Goal: Use online tool/utility: Utilize a website feature to perform a specific function

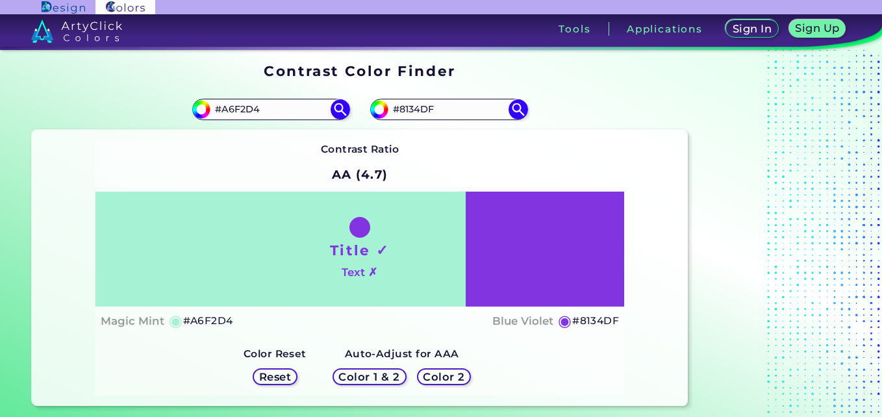
drag, startPoint x: 272, startPoint y: 110, endPoint x: 177, endPoint y: 99, distance: 95.5
click at [177, 99] on div "#a6f2d4 #A6F2D4" at bounding box center [196, 109] width 328 height 42
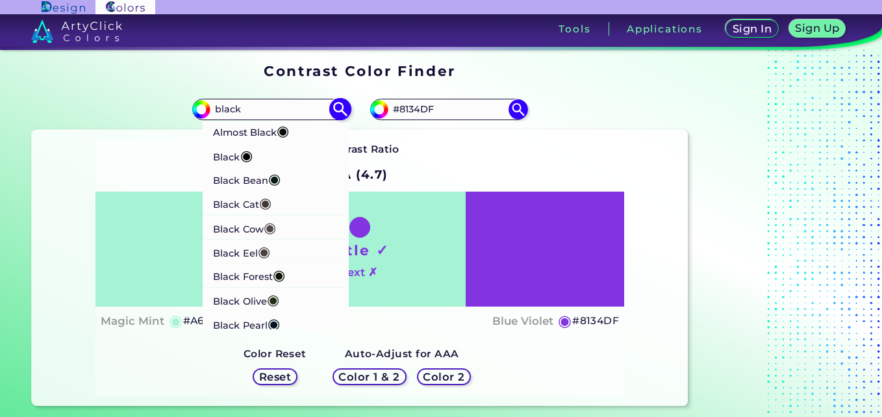
type input "black"
click at [267, 327] on p "Black Pearl ◉" at bounding box center [246, 323] width 67 height 24
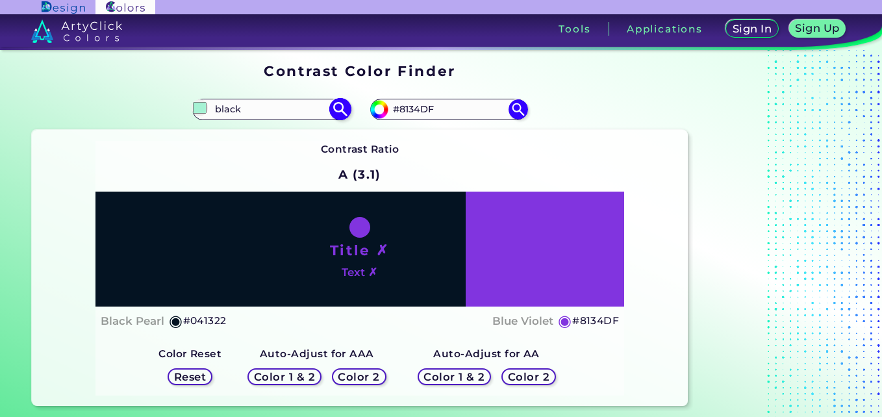
type input "#041322"
drag, startPoint x: 445, startPoint y: 111, endPoint x: 361, endPoint y: 122, distance: 84.5
click at [361, 122] on div "#8134df #8134DF" at bounding box center [524, 109] width 328 height 42
click at [282, 373] on h5 "Color 1 & 2" at bounding box center [283, 376] width 55 height 10
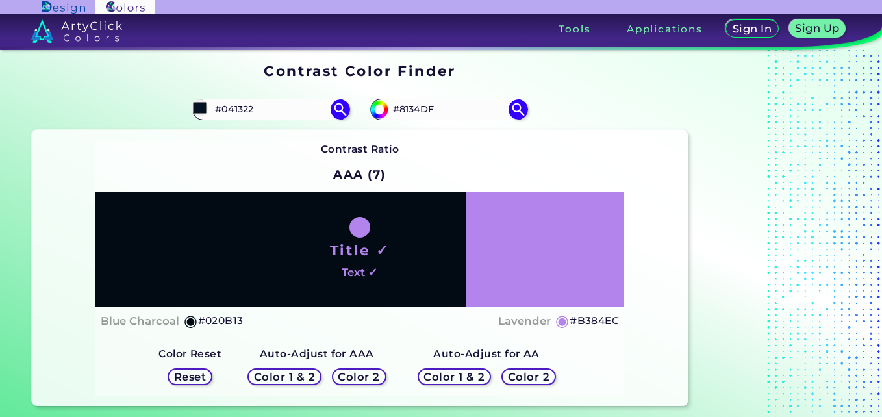
click at [356, 377] on h5 "Color 2" at bounding box center [359, 376] width 38 height 10
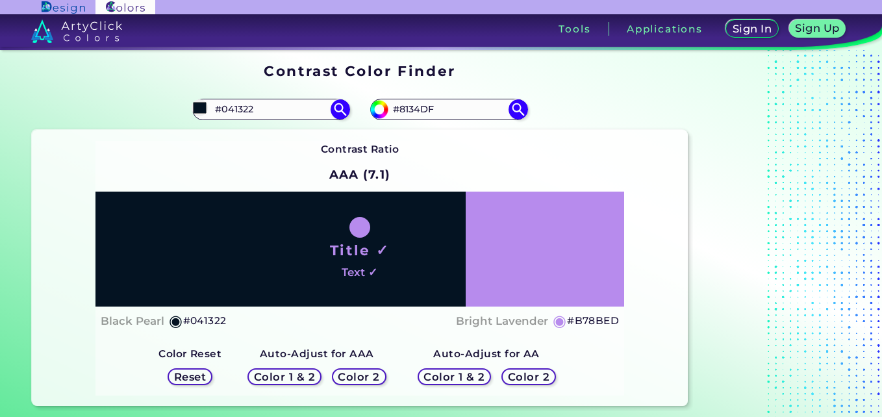
click at [447, 374] on h5 "Color 1 & 2" at bounding box center [454, 376] width 55 height 10
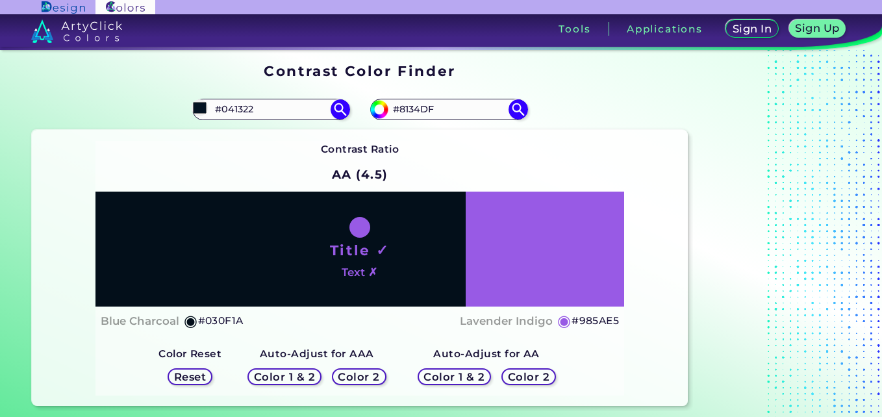
click at [525, 371] on h5 "Color 2" at bounding box center [529, 376] width 38 height 10
click at [277, 373] on h5 "Color 1 & 2" at bounding box center [284, 376] width 55 height 10
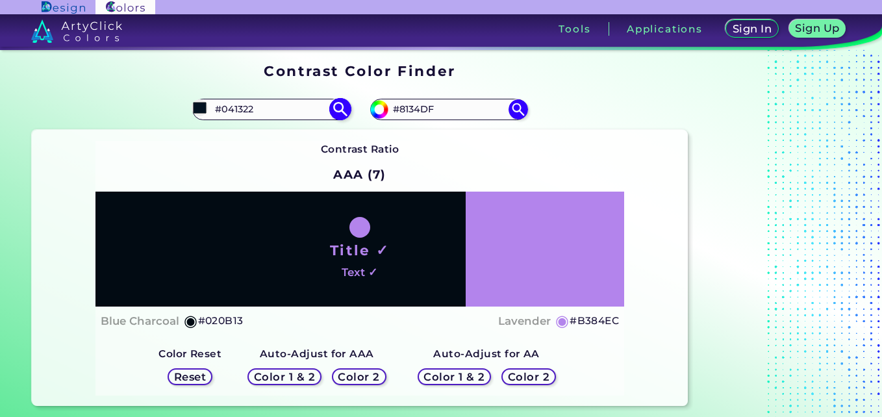
drag, startPoint x: 214, startPoint y: 109, endPoint x: 267, endPoint y: 110, distance: 52.6
click at [267, 110] on input "#041322" at bounding box center [270, 110] width 121 height 18
